Goal: Navigation & Orientation: Find specific page/section

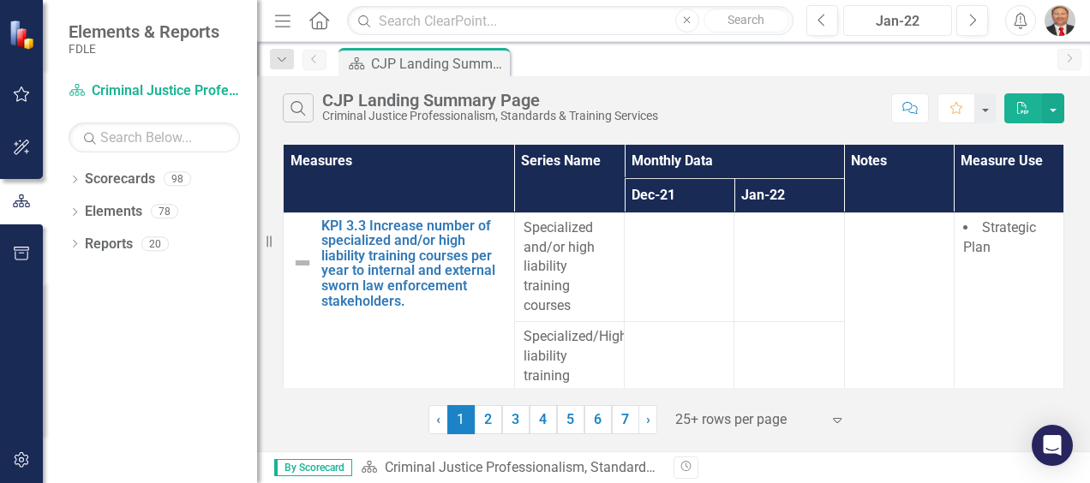
click at [925, 21] on div "Jan-22" at bounding box center [897, 21] width 97 height 21
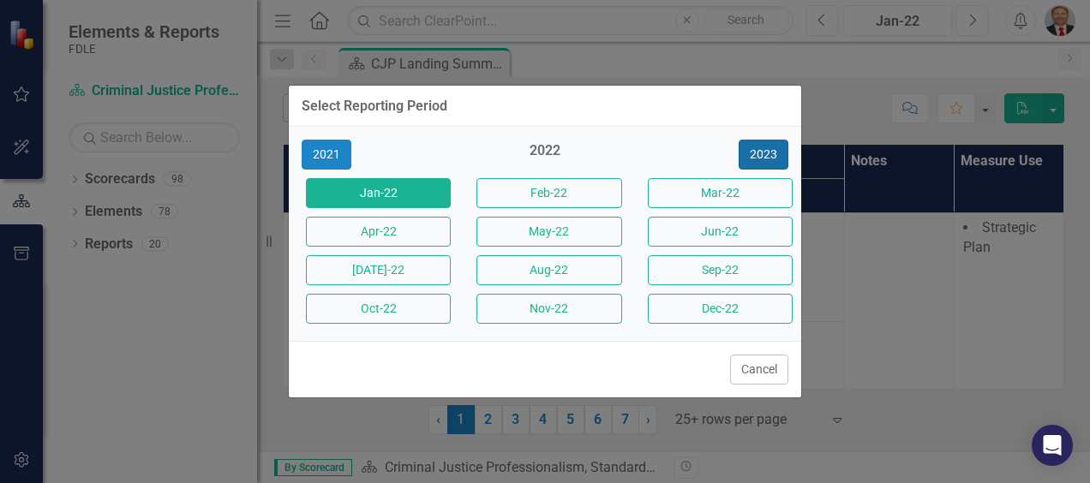
click at [767, 156] on button "2023" at bounding box center [764, 155] width 50 height 30
click at [760, 161] on button "2024" at bounding box center [764, 155] width 50 height 30
click at [760, 161] on button "2025" at bounding box center [764, 155] width 50 height 30
click at [369, 189] on button "Jan-25" at bounding box center [378, 193] width 145 height 30
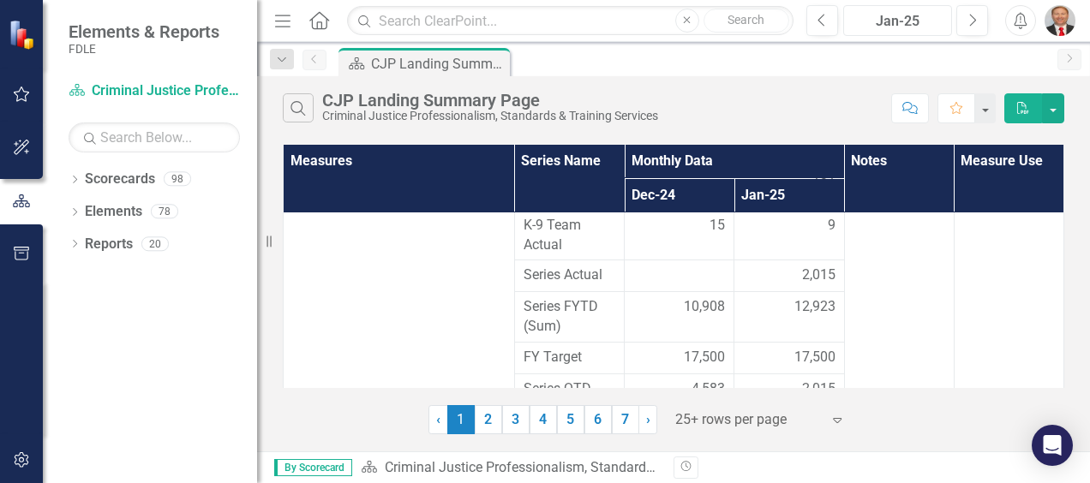
scroll to position [1542, 0]
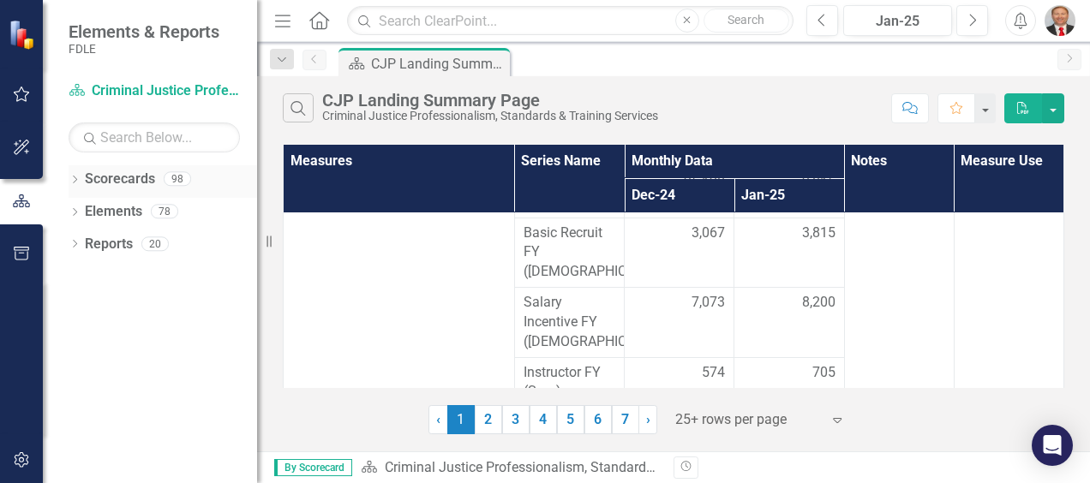
click at [75, 180] on icon "Dropdown" at bounding box center [75, 181] width 12 height 9
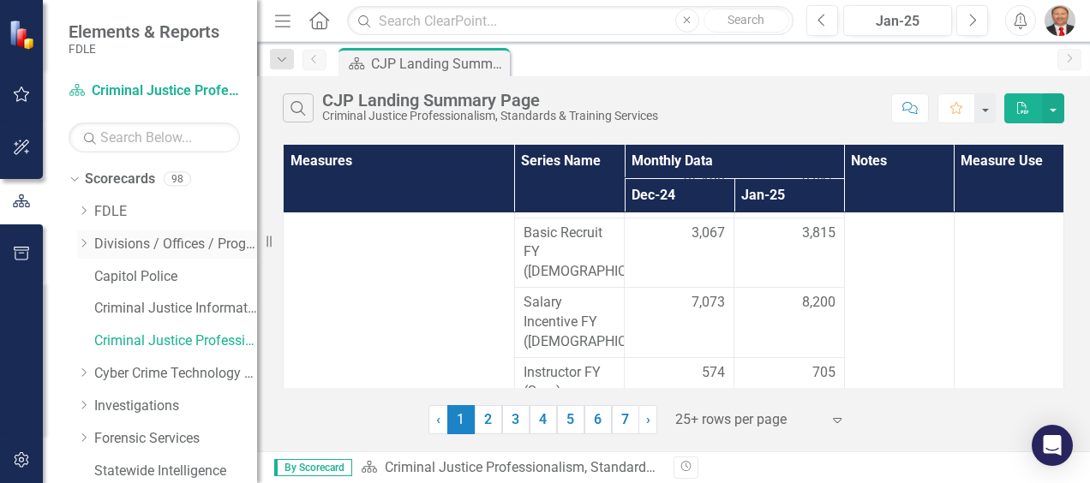
click at [82, 244] on icon "Dropdown" at bounding box center [83, 243] width 13 height 10
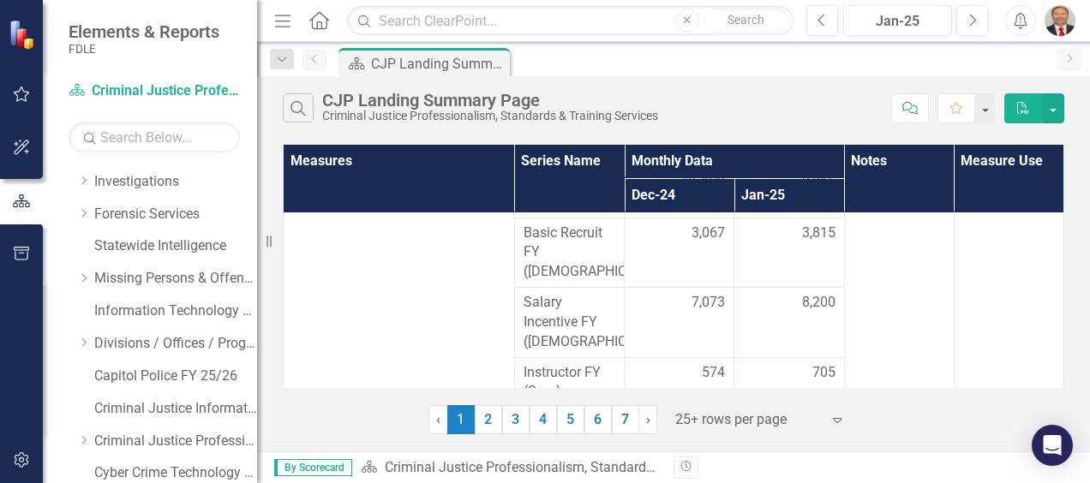
scroll to position [171, 0]
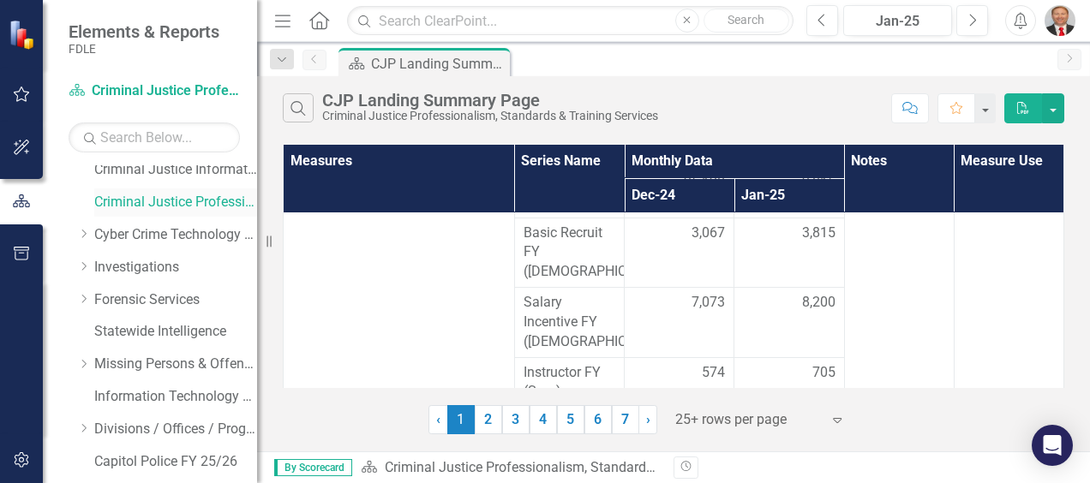
click at [147, 208] on link "Criminal Justice Professionalism, Standards & Training Services" at bounding box center [175, 203] width 163 height 20
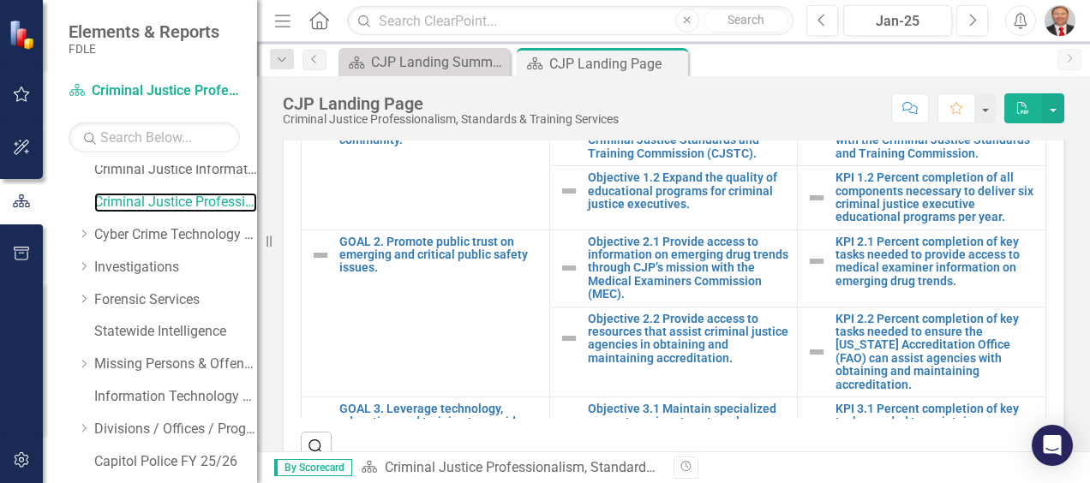
scroll to position [943, 0]
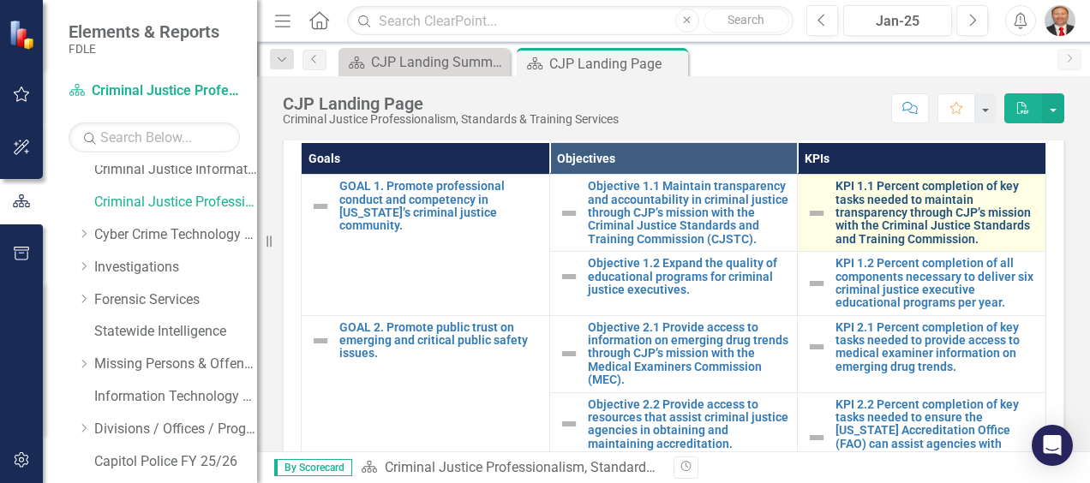
click at [872, 221] on link "KPI 1.1 Percent completion of key tasks needed to maintain transparency through…" at bounding box center [935, 213] width 201 height 66
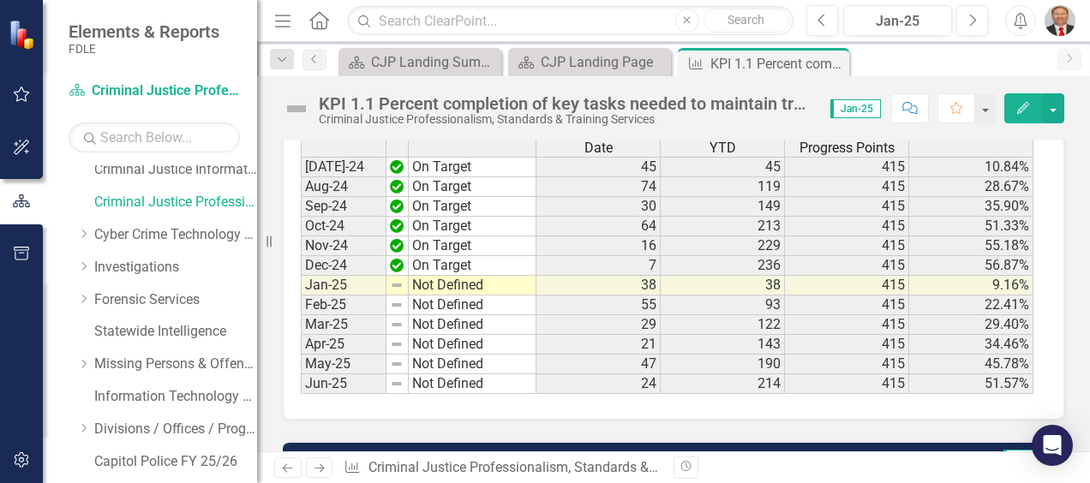
scroll to position [747, 0]
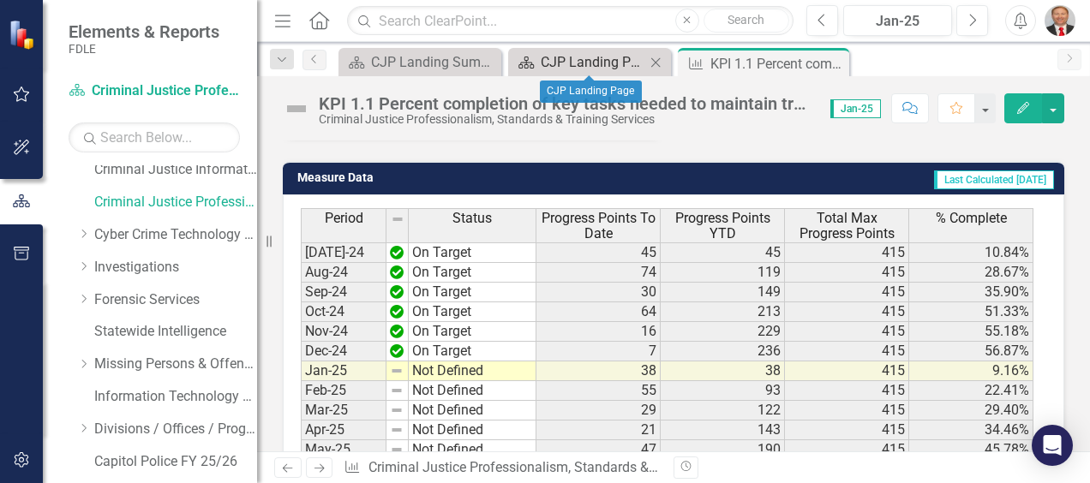
click at [586, 58] on div "CJP Landing Page" at bounding box center [593, 61] width 105 height 21
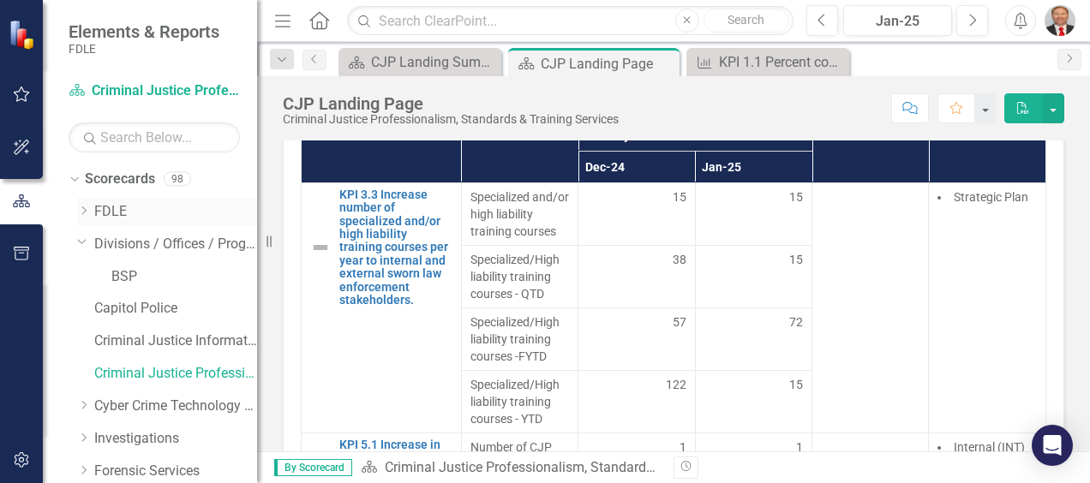
click at [84, 206] on icon "Dropdown" at bounding box center [83, 211] width 13 height 10
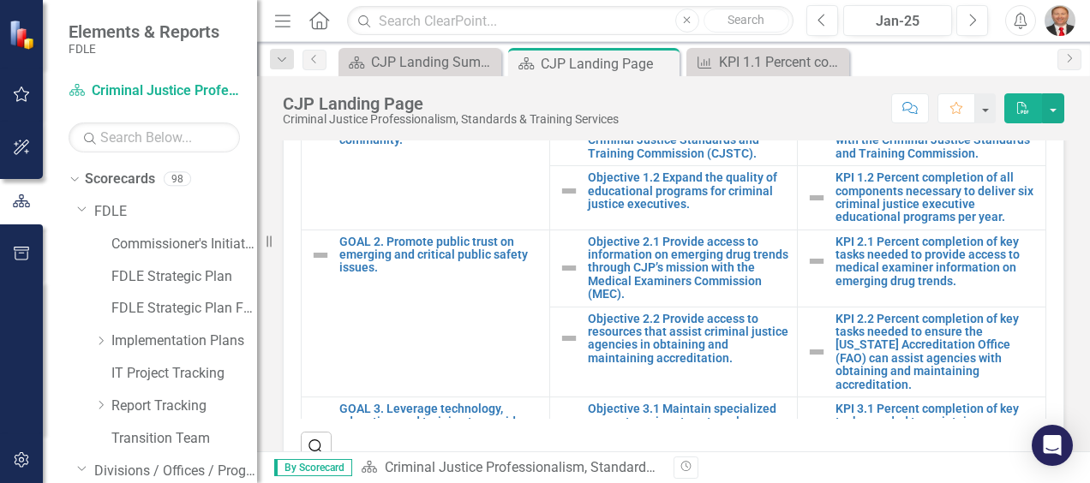
scroll to position [943, 0]
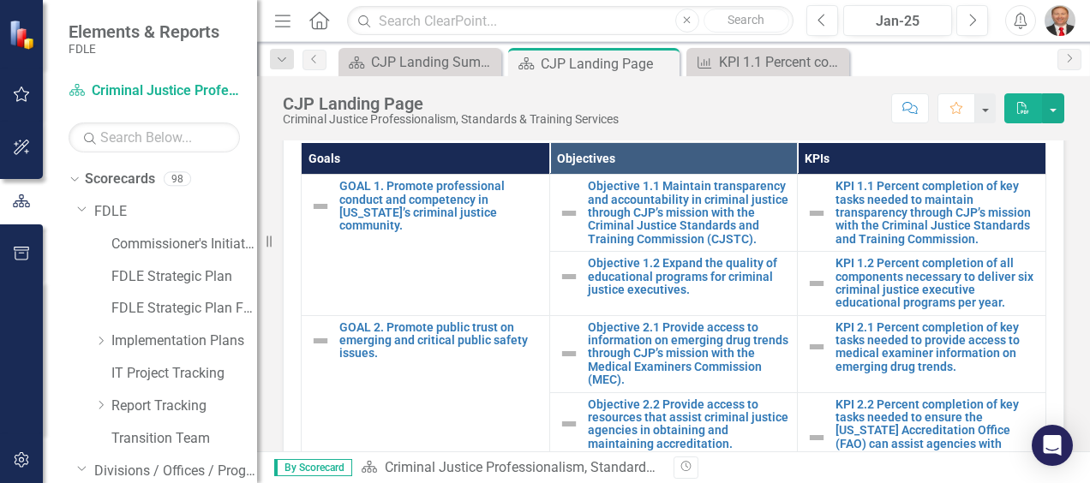
click at [110, 98] on link "Scorecard Criminal Justice Professionalism, Standards & Training Services" at bounding box center [154, 91] width 171 height 20
click at [163, 240] on link "Commissioner's Initiative Team Project Dashboard" at bounding box center [184, 245] width 146 height 20
